Goal: Information Seeking & Learning: Learn about a topic

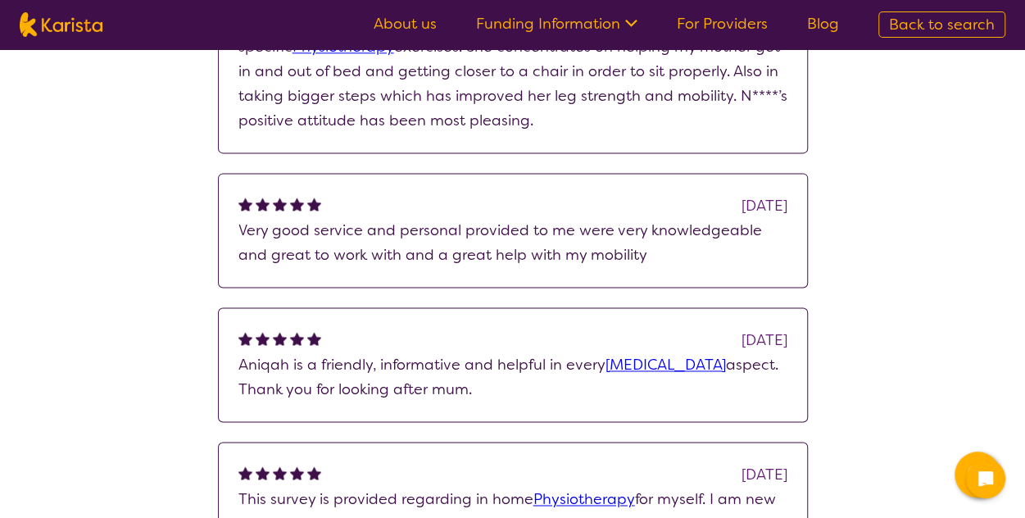
scroll to position [1021, 0]
click at [677, 365] on link "[MEDICAL_DATA]" at bounding box center [665, 364] width 120 height 20
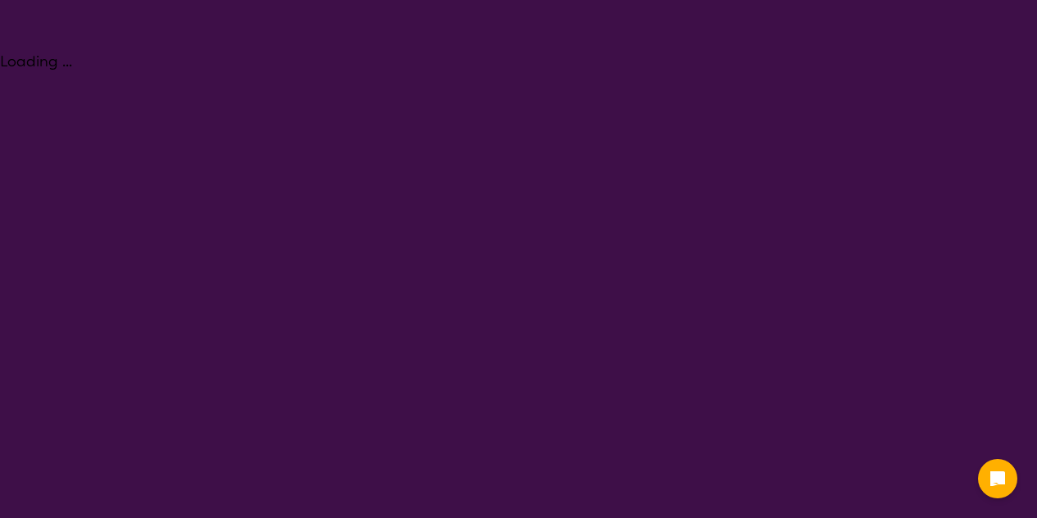
select select "[MEDICAL_DATA]"
select select "NDIS"
select select "[MEDICAL_DATA]"
select select "NDIS"
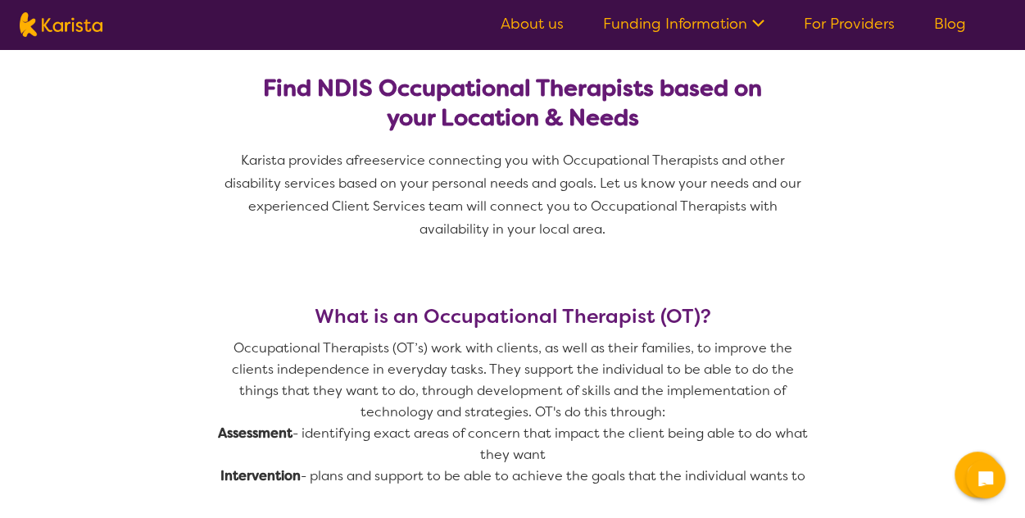
scroll to position [458, 0]
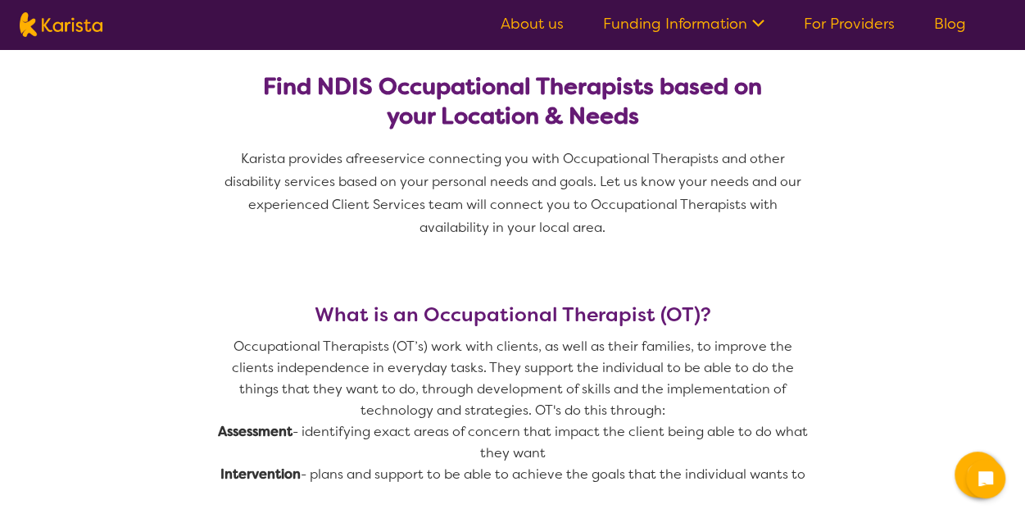
click at [512, 363] on p "Occupational Therapists (OT’s) work with clients, as well as their families, to…" at bounding box center [513, 378] width 590 height 85
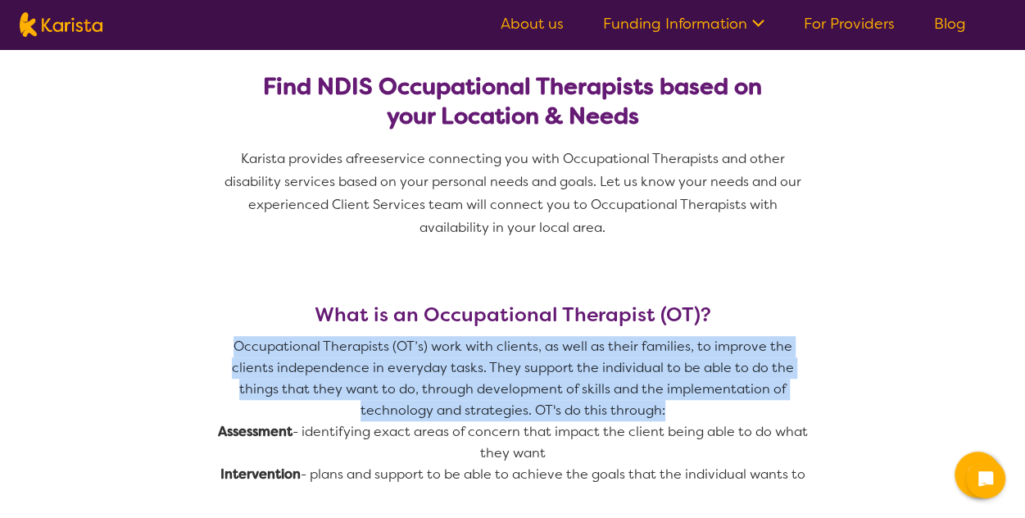
click at [512, 363] on p "Occupational Therapists (OT’s) work with clients, as well as their families, to…" at bounding box center [513, 378] width 590 height 85
click at [451, 361] on p "Occupational Therapists (OT’s) work with clients, as well as their families, to…" at bounding box center [513, 378] width 590 height 85
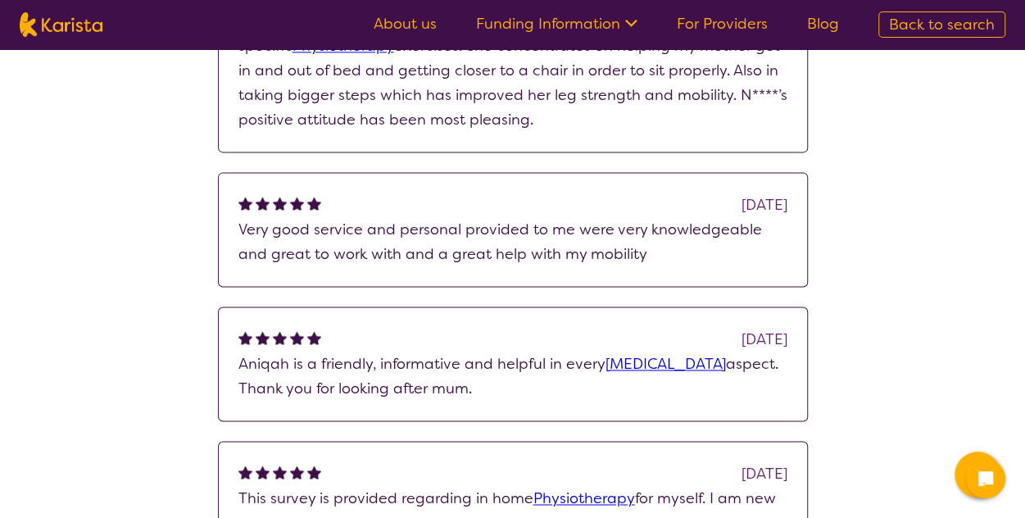
scroll to position [1117, 0]
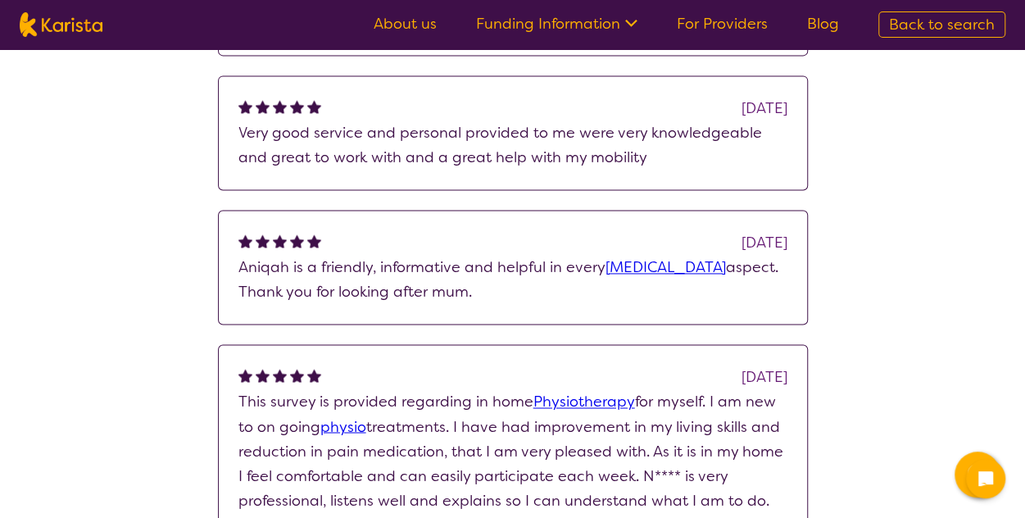
click at [585, 399] on link "Physiotherapy" at bounding box center [584, 402] width 102 height 20
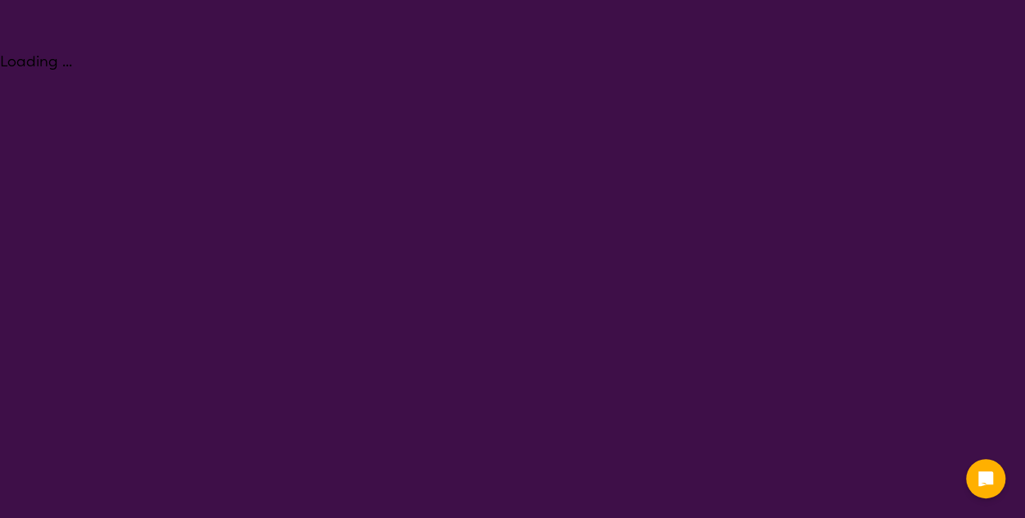
select select "Physiotherapy"
select select "NDIS"
select select "Physiotherapy"
select select "NDIS"
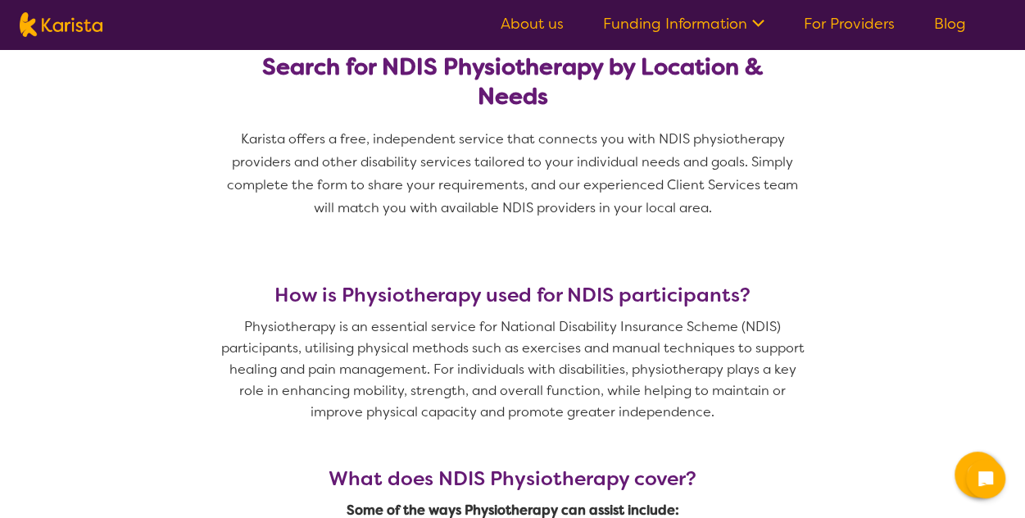
scroll to position [478, 0]
click at [419, 342] on p "Physiotherapy is an essential service for National Disability Insurance Scheme …" at bounding box center [513, 368] width 590 height 106
click at [534, 374] on p "Physiotherapy is an essential service for National Disability Insurance Scheme …" at bounding box center [513, 368] width 590 height 106
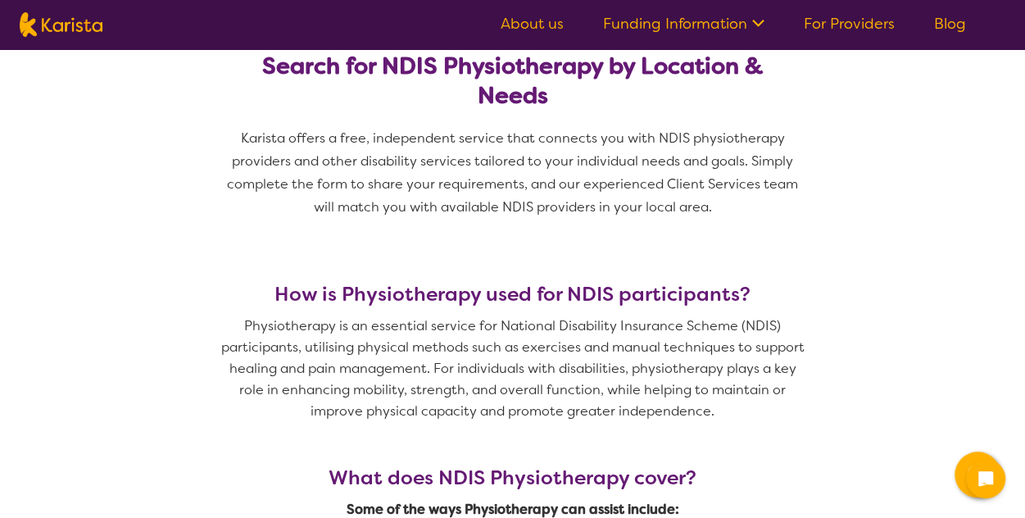
click at [487, 358] on p "Physiotherapy is an essential service for National Disability Insurance Scheme …" at bounding box center [513, 368] width 590 height 106
click at [587, 365] on p "Physiotherapy is an essential service for National Disability Insurance Scheme …" at bounding box center [513, 368] width 590 height 106
click at [539, 364] on p "Physiotherapy is an essential service for National Disability Insurance Scheme …" at bounding box center [513, 368] width 590 height 106
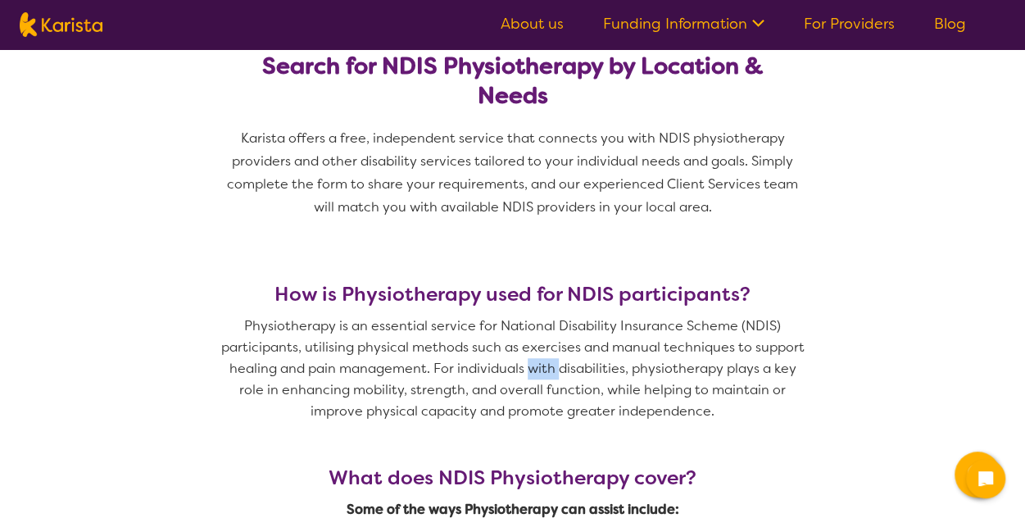
click at [539, 364] on p "Physiotherapy is an essential service for National Disability Insurance Scheme …" at bounding box center [513, 368] width 590 height 106
click at [487, 352] on p "Physiotherapy is an essential service for National Disability Insurance Scheme …" at bounding box center [513, 368] width 590 height 106
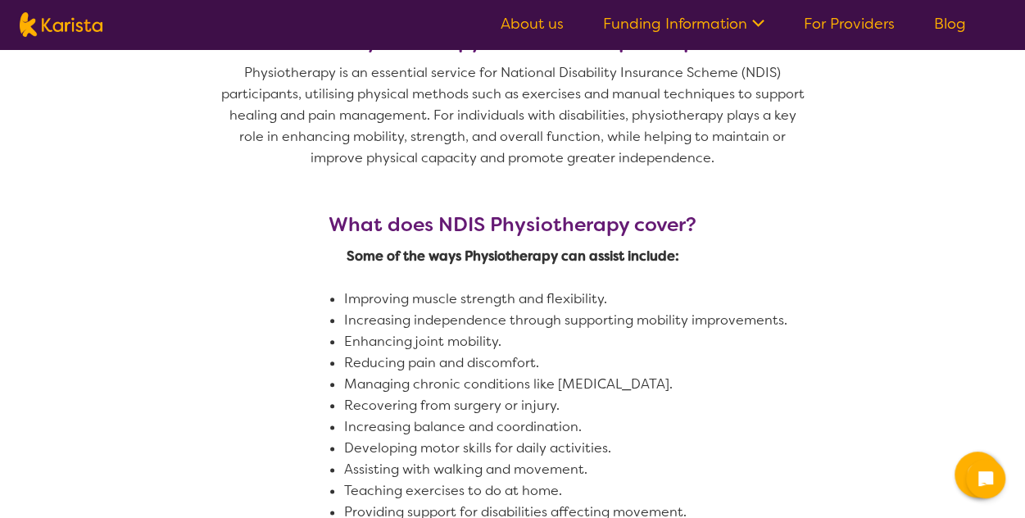
scroll to position [732, 0]
click at [470, 303] on li "Improving muscle strength and flexibility." at bounding box center [619, 298] width 550 height 21
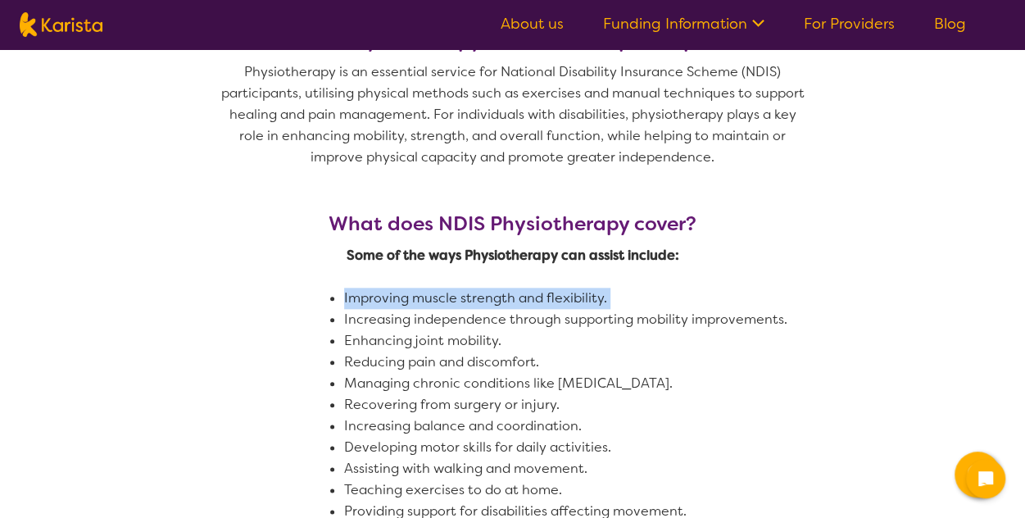
click at [470, 303] on li "Improving muscle strength and flexibility." at bounding box center [619, 298] width 550 height 21
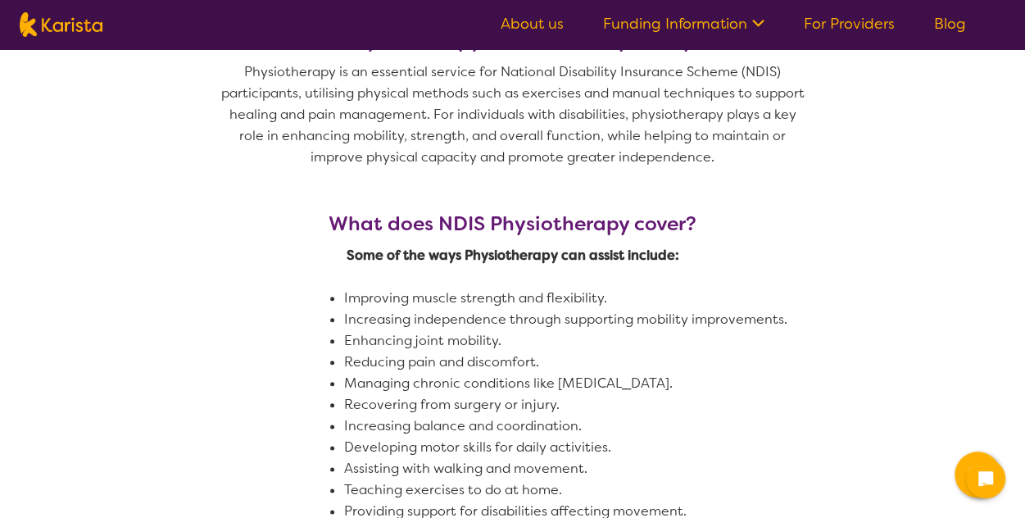
click at [488, 369] on li "Reducing pain and discomfort." at bounding box center [619, 361] width 550 height 21
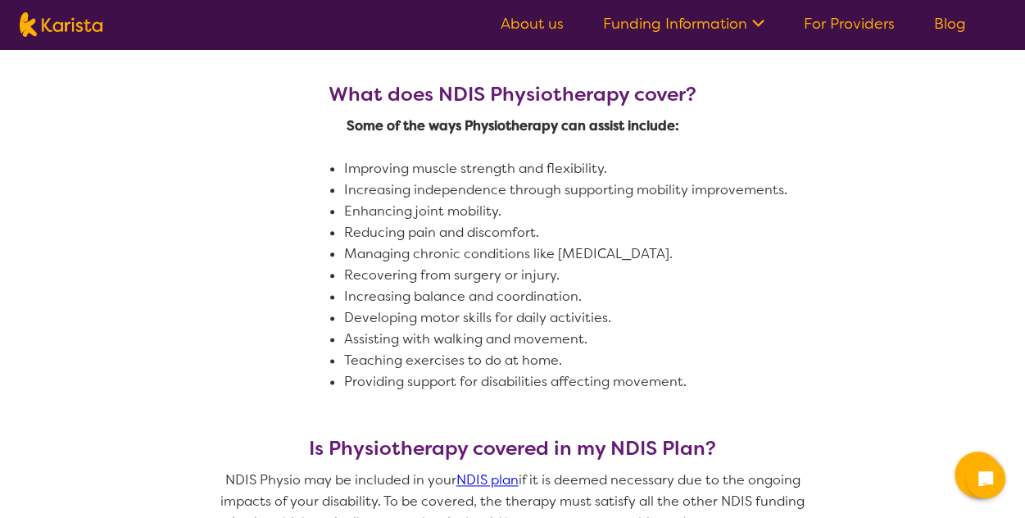
scroll to position [860, 0]
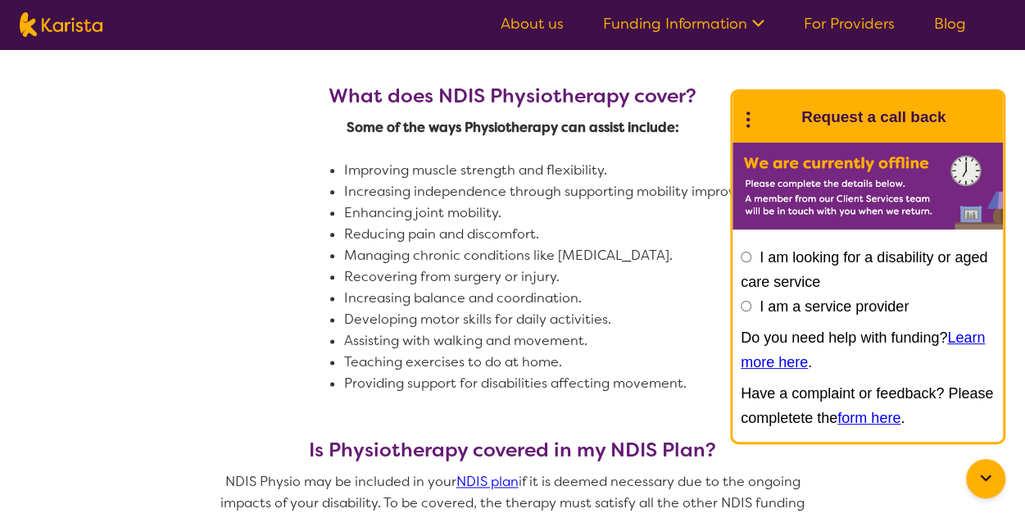
click at [449, 385] on li "Providing support for disabilities affecting movement." at bounding box center [619, 383] width 550 height 21
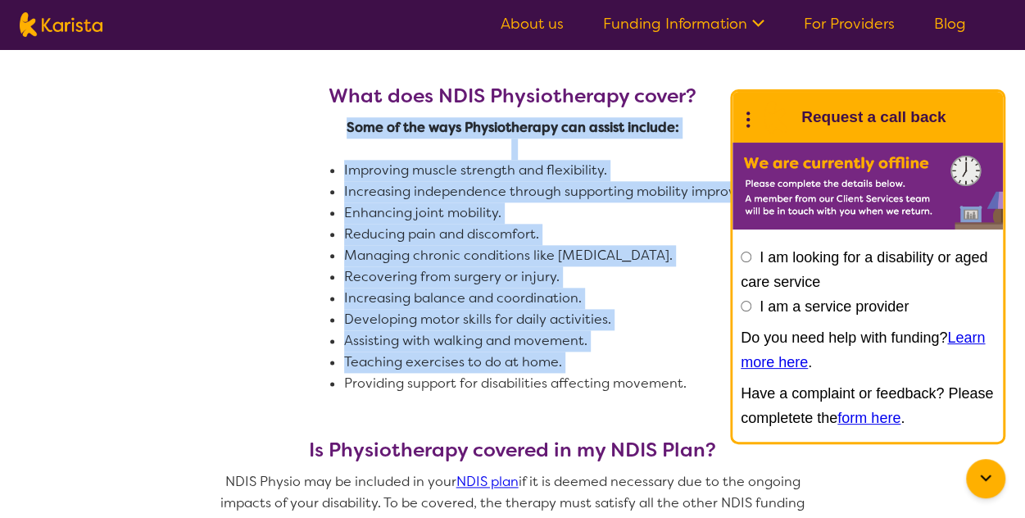
click at [449, 385] on li "Providing support for disabilities affecting movement." at bounding box center [619, 383] width 550 height 21
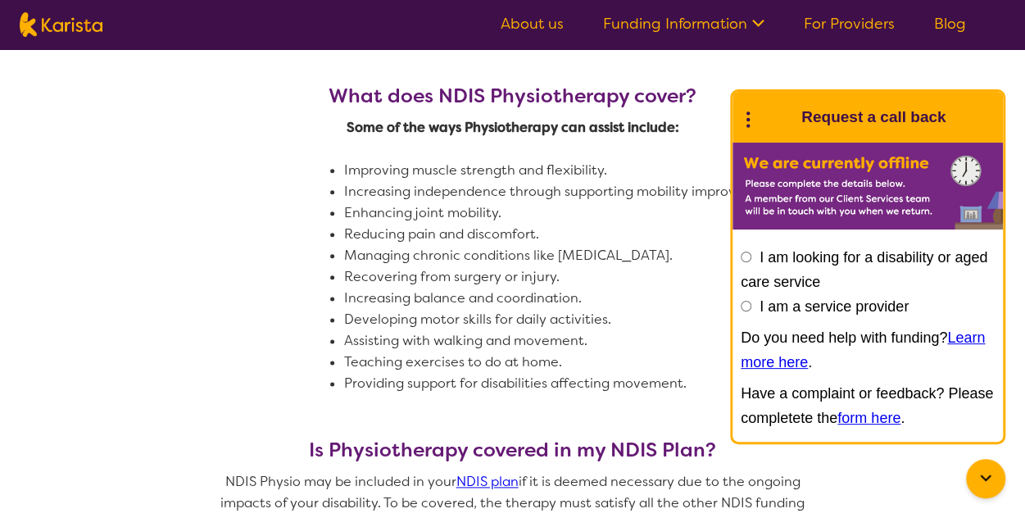
click at [447, 333] on li "Assisting with walking and movement." at bounding box center [619, 340] width 550 height 21
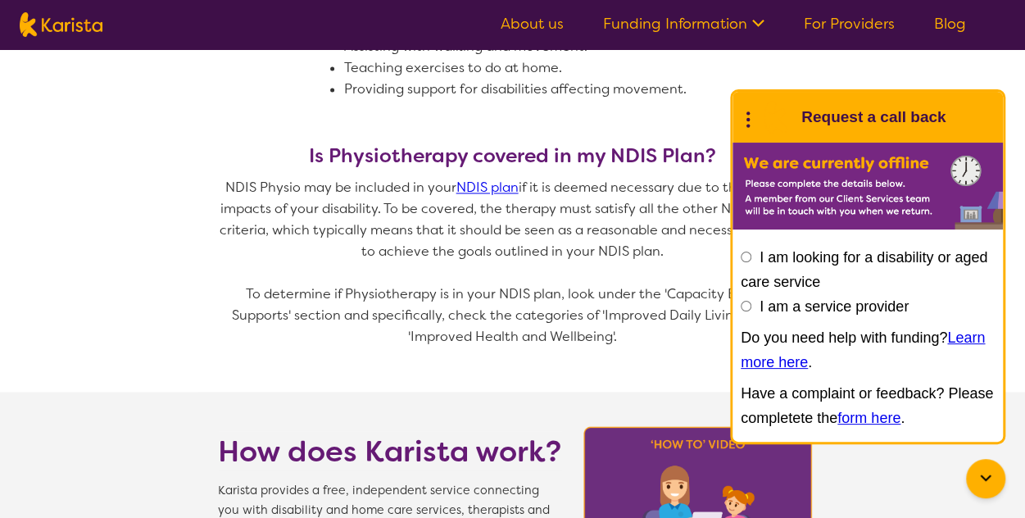
scroll to position [1155, 0]
click at [373, 225] on p "NDIS Physio may be included in your NDIS plan if it is deemed necessary due to …" at bounding box center [513, 218] width 590 height 85
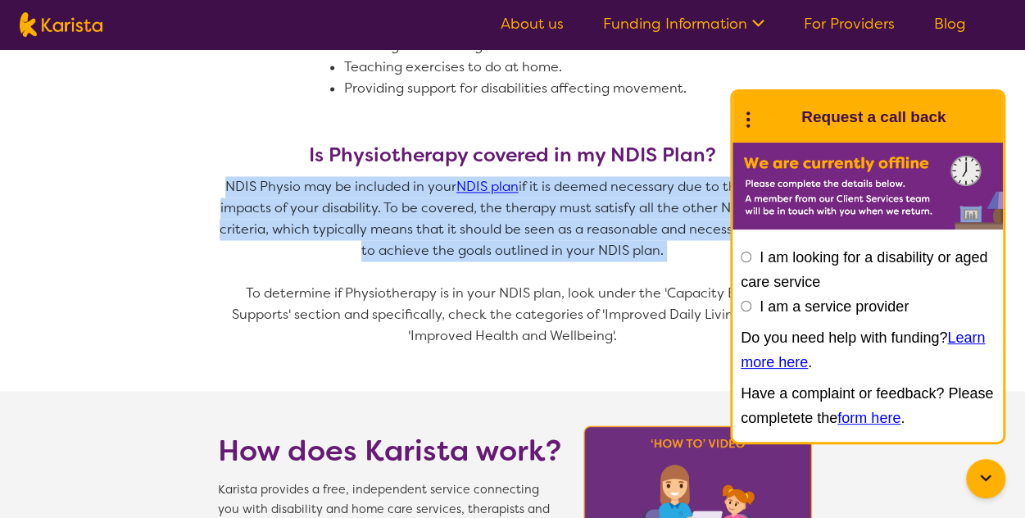
click at [373, 225] on p "NDIS Physio may be included in your NDIS plan if it is deemed necessary due to …" at bounding box center [513, 218] width 590 height 85
click at [393, 280] on p at bounding box center [513, 271] width 590 height 21
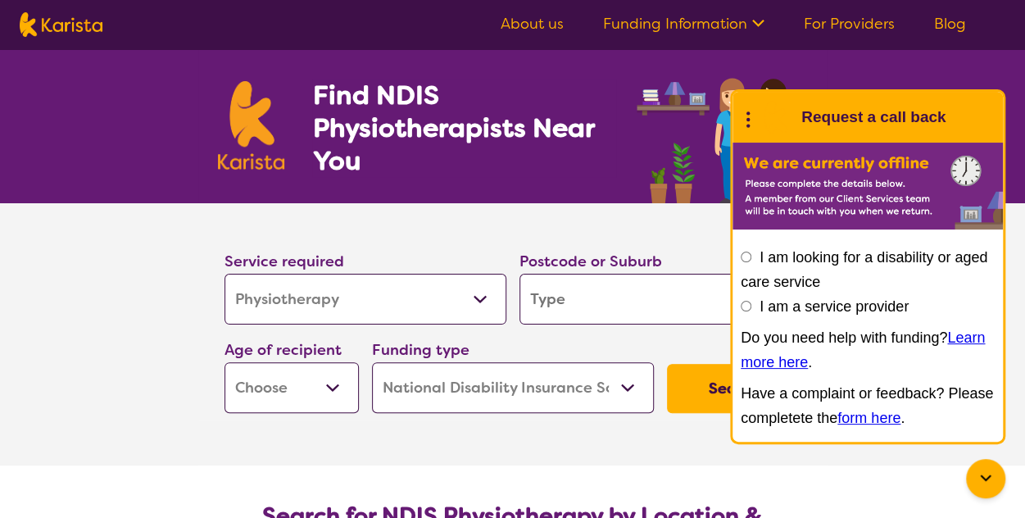
scroll to position [0, 0]
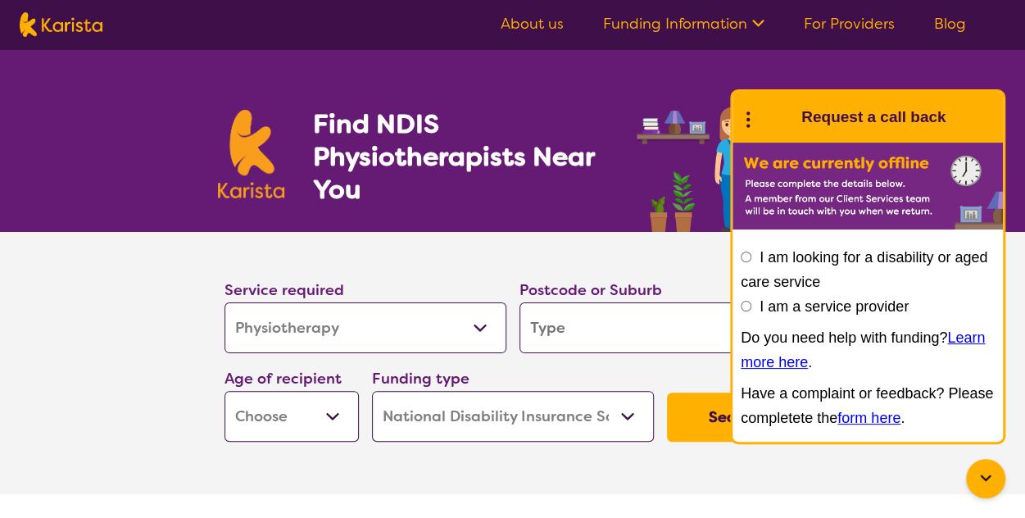
click at [78, 338] on section "Service required Allied Health Assistant Assessment (ADHD or Autism) Behaviour …" at bounding box center [512, 363] width 1025 height 262
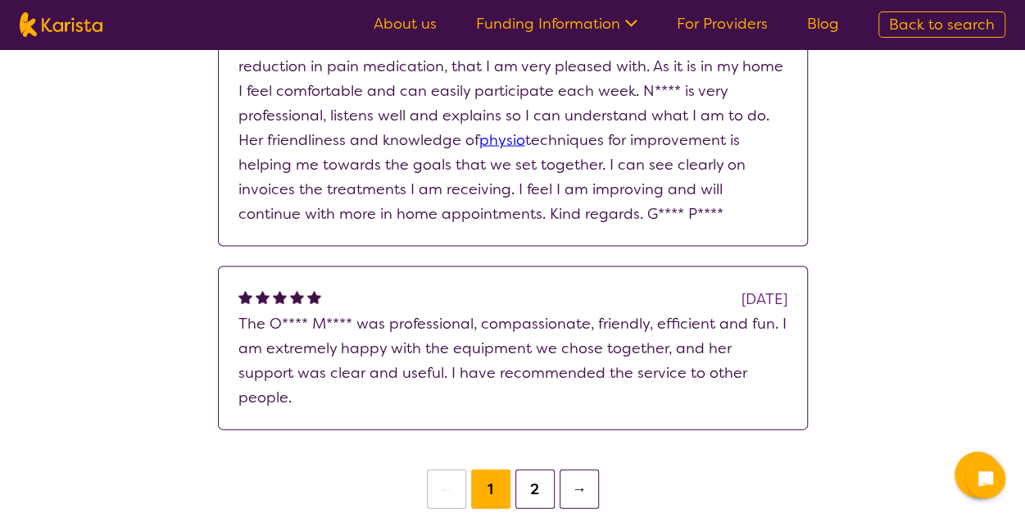
scroll to position [1504, 0]
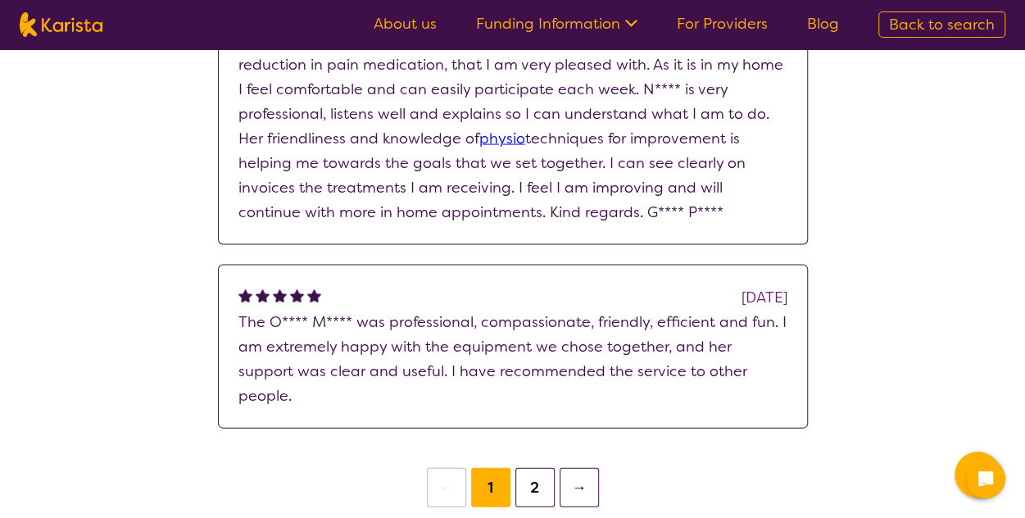
click at [537, 467] on button "2" at bounding box center [534, 486] width 39 height 39
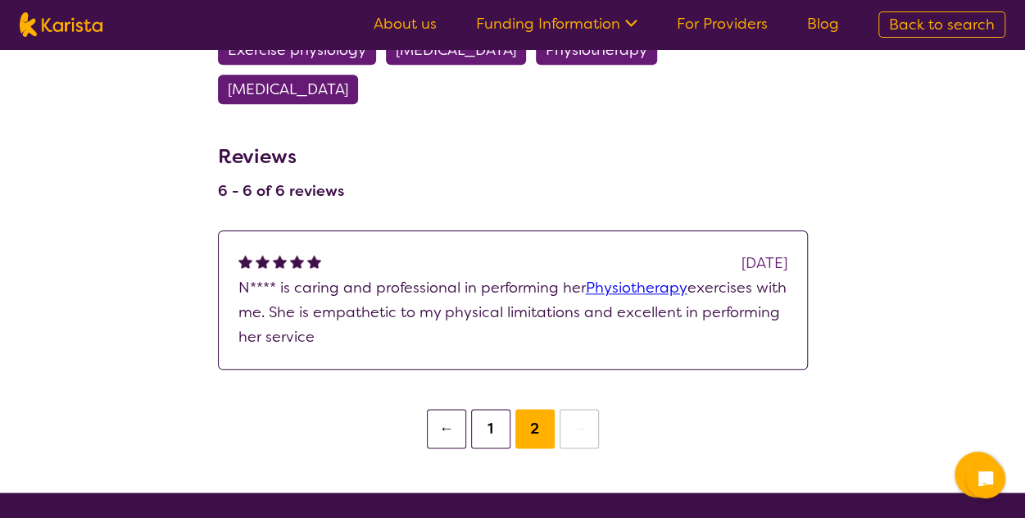
scroll to position [798, 0]
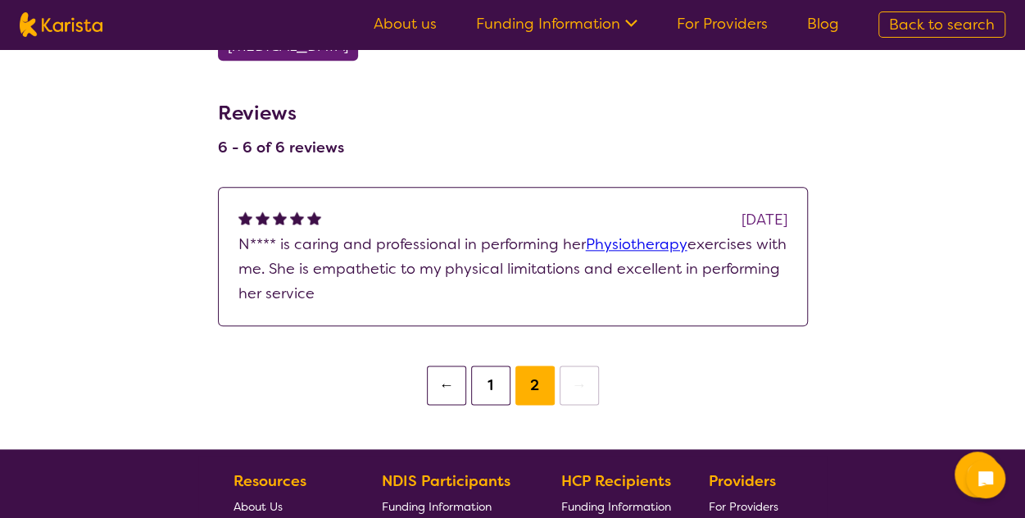
click at [531, 266] on p "N**** is caring and professional in performing her Physiotherapy exercises with…" at bounding box center [512, 269] width 549 height 74
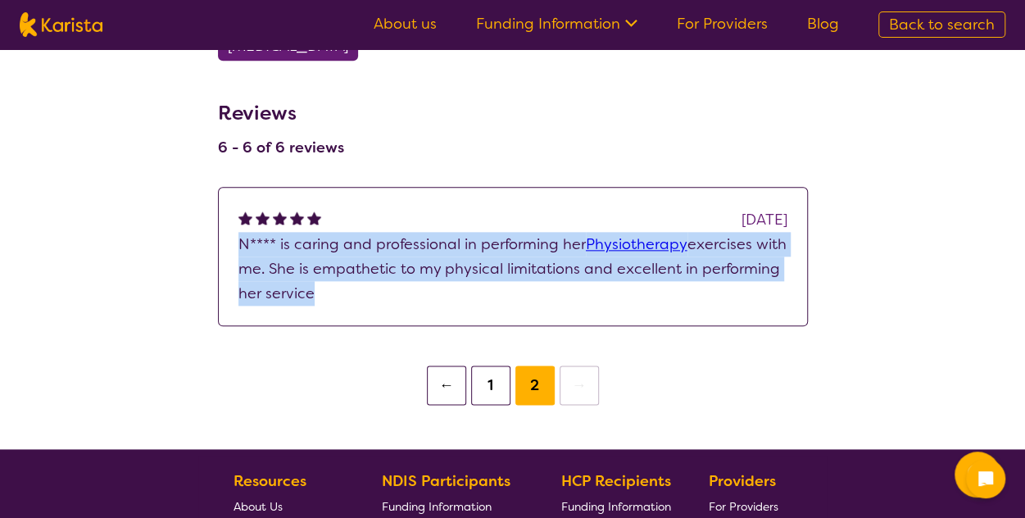
click at [531, 266] on p "N**** is caring and professional in performing her Physiotherapy exercises with…" at bounding box center [512, 269] width 549 height 74
click at [501, 265] on p "N**** is caring and professional in performing her Physiotherapy exercises with…" at bounding box center [512, 269] width 549 height 74
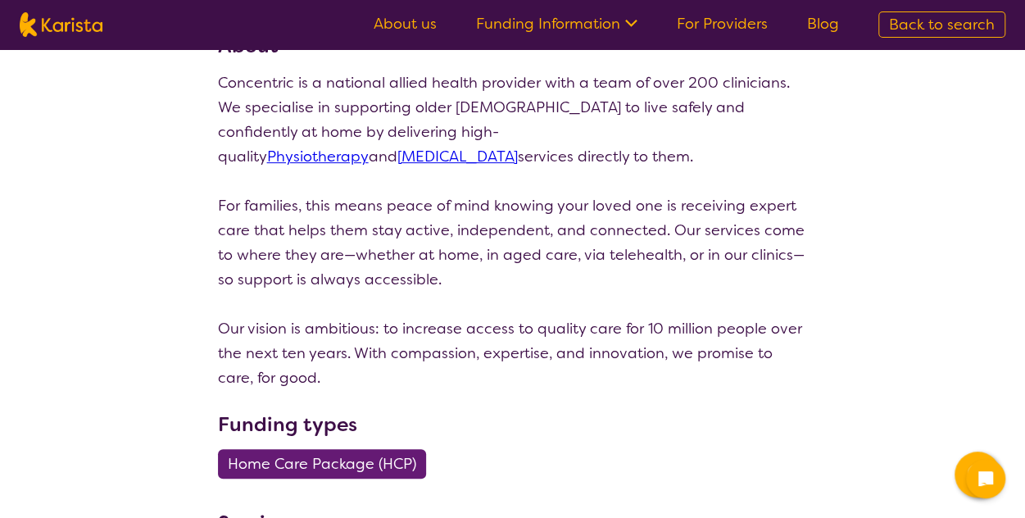
scroll to position [0, 0]
